Goal: Use online tool/utility: Utilize a website feature to perform a specific function

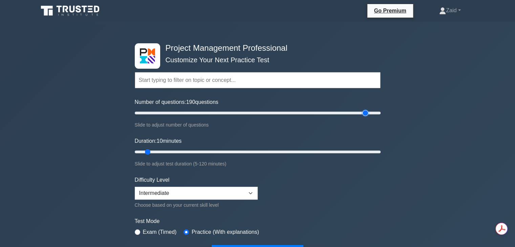
click at [362, 111] on input "Number of questions: 190 questions" at bounding box center [258, 113] width 246 height 8
click at [359, 112] on input "Number of questions: 190 questions" at bounding box center [258, 113] width 246 height 8
type input "180"
click at [355, 113] on input "Number of questions: 185 questions" at bounding box center [258, 113] width 246 height 8
type input "120"
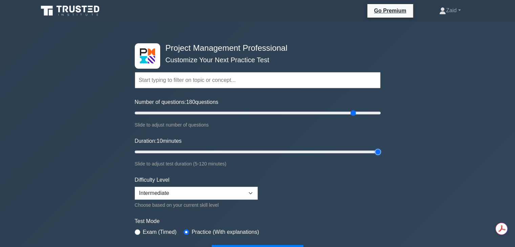
click at [378, 152] on input "Duration: 10 minutes" at bounding box center [258, 152] width 246 height 8
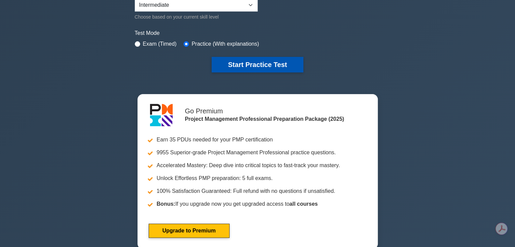
click at [257, 65] on button "Start Practice Test" at bounding box center [257, 65] width 91 height 16
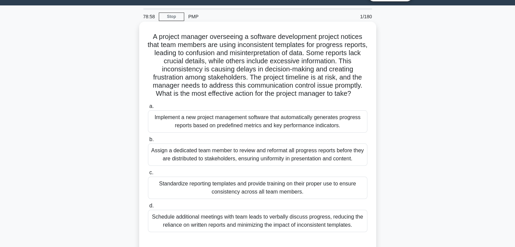
scroll to position [15, 0]
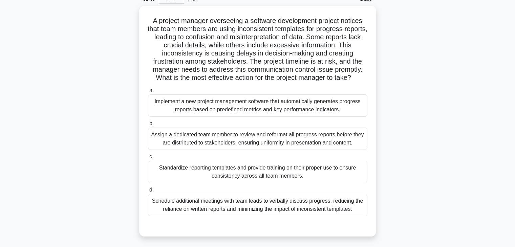
scroll to position [36, 0]
